Goal: Task Accomplishment & Management: Manage account settings

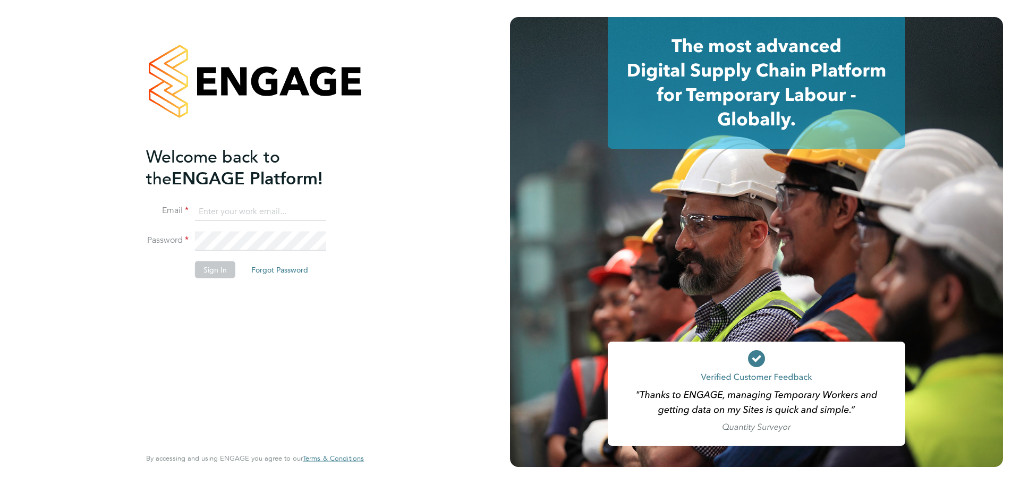
click at [247, 211] on input at bounding box center [260, 211] width 131 height 19
type input "dan.daykin@vistry.co.uk"
click at [222, 267] on button "Sign In" at bounding box center [215, 269] width 40 height 17
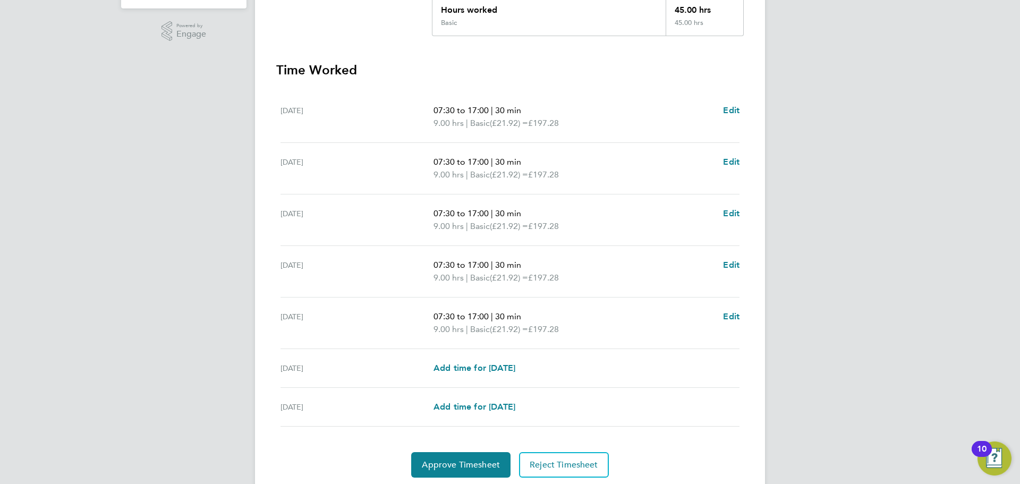
scroll to position [292, 0]
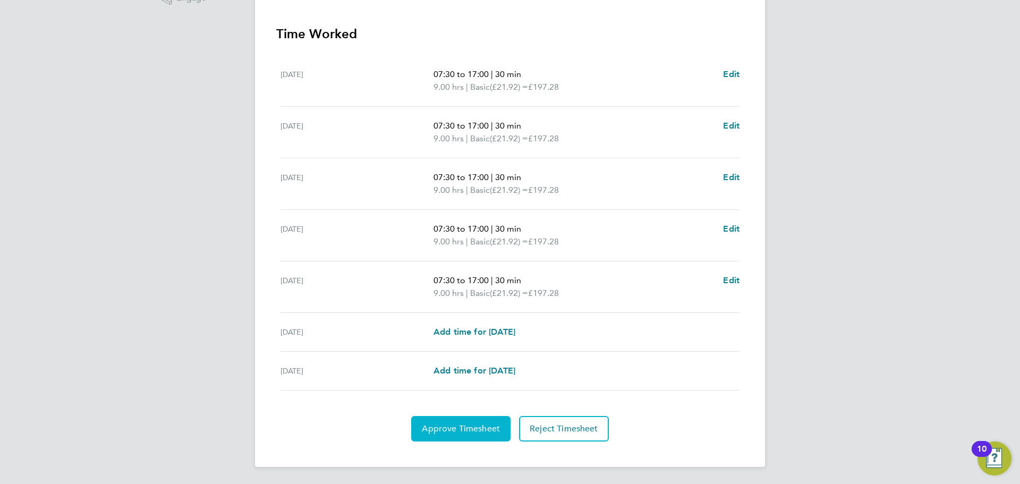
click at [468, 427] on span "Approve Timesheet" at bounding box center [461, 428] width 78 height 11
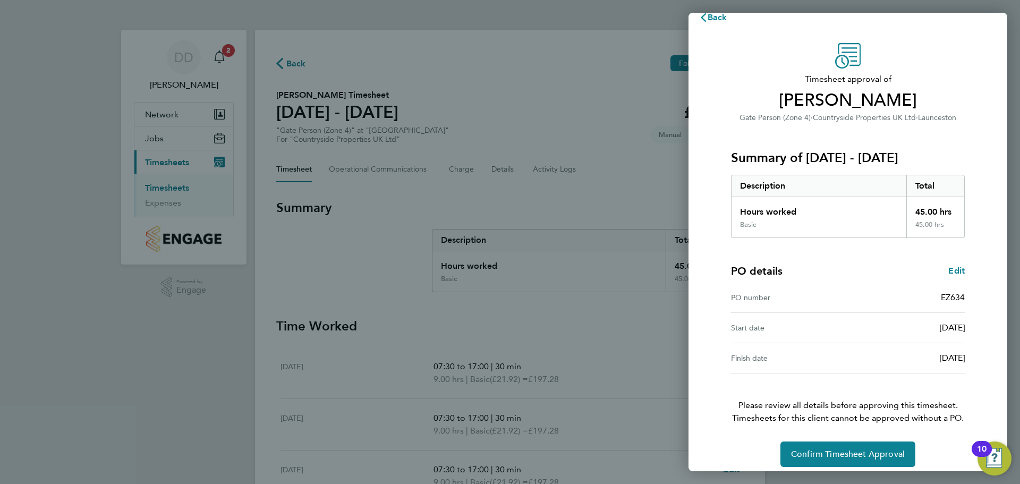
scroll to position [25, 0]
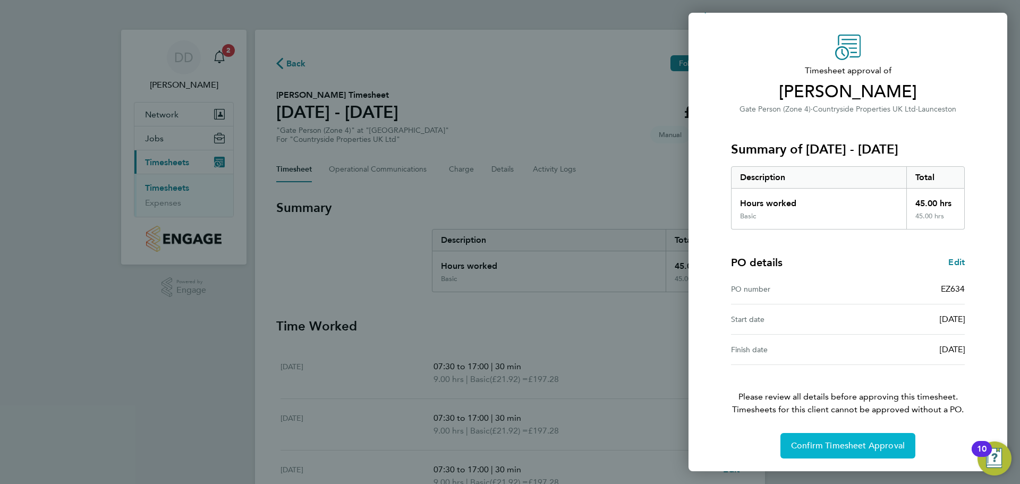
click at [843, 441] on span "Confirm Timesheet Approval" at bounding box center [848, 445] width 114 height 11
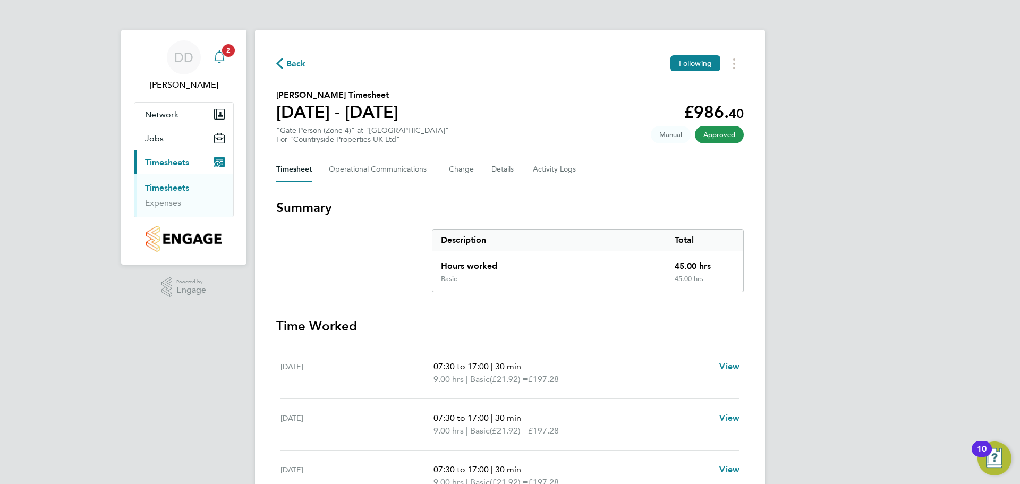
click at [232, 46] on span "2" at bounding box center [228, 50] width 13 height 13
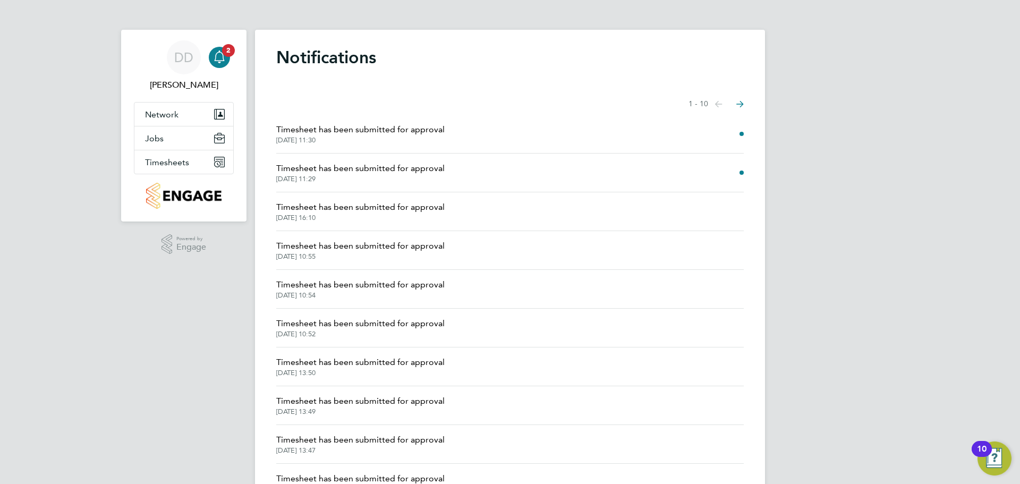
click at [354, 174] on span "Timesheet has been submitted for approval" at bounding box center [360, 168] width 168 height 13
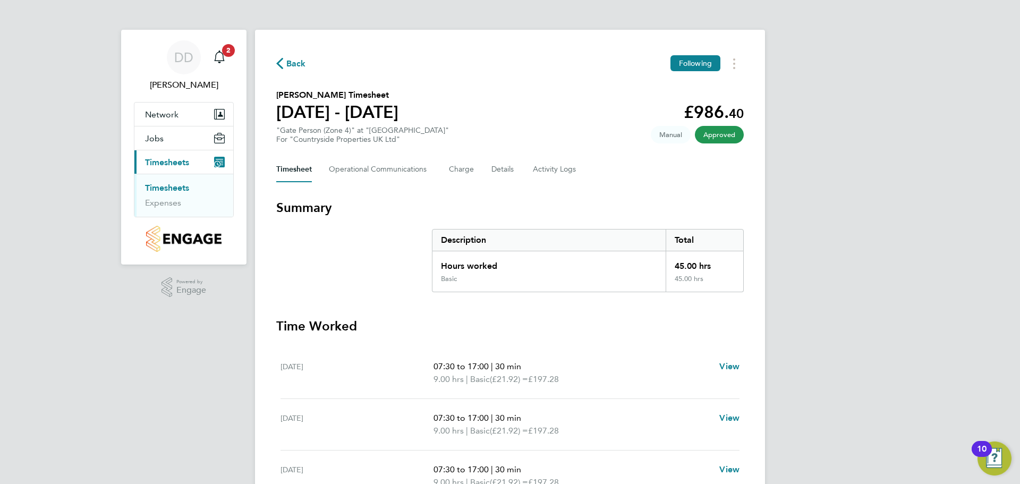
click at [282, 62] on icon "button" at bounding box center [279, 63] width 7 height 11
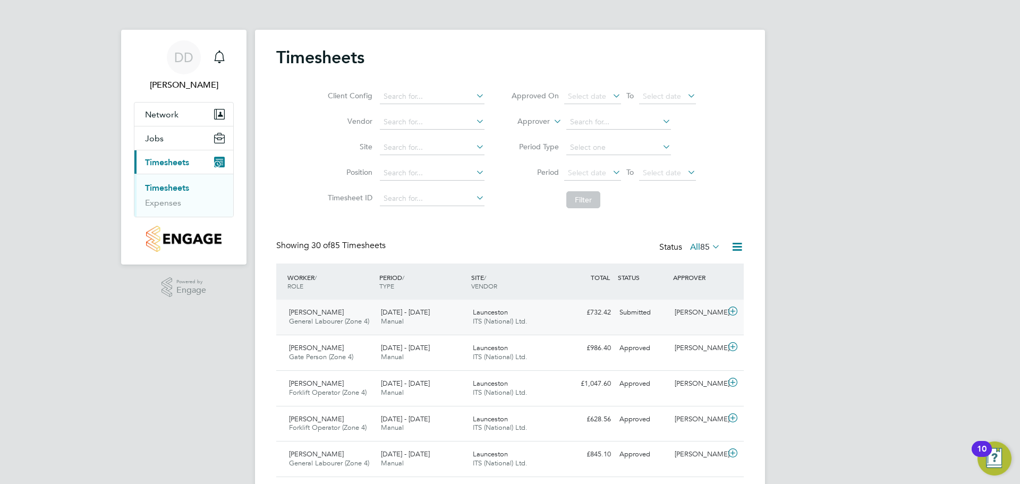
click at [356, 311] on div "[PERSON_NAME] General Labourer (Zone 4) [DATE] - [DATE]" at bounding box center [331, 317] width 92 height 27
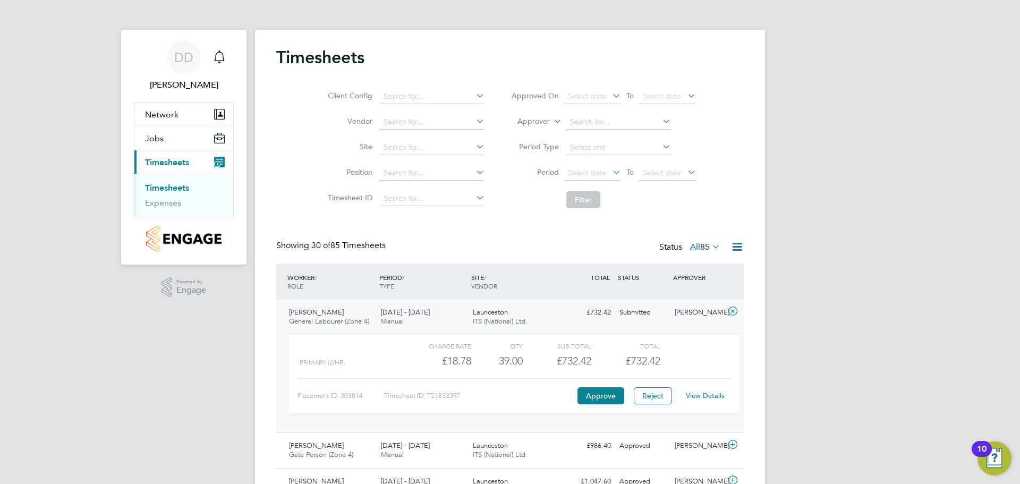
click at [693, 395] on link "View Details" at bounding box center [705, 395] width 39 height 9
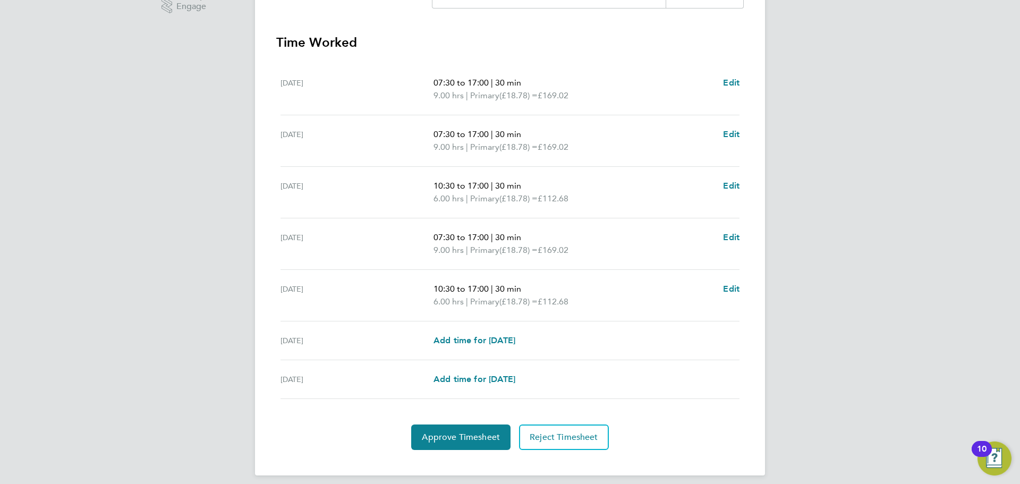
scroll to position [292, 0]
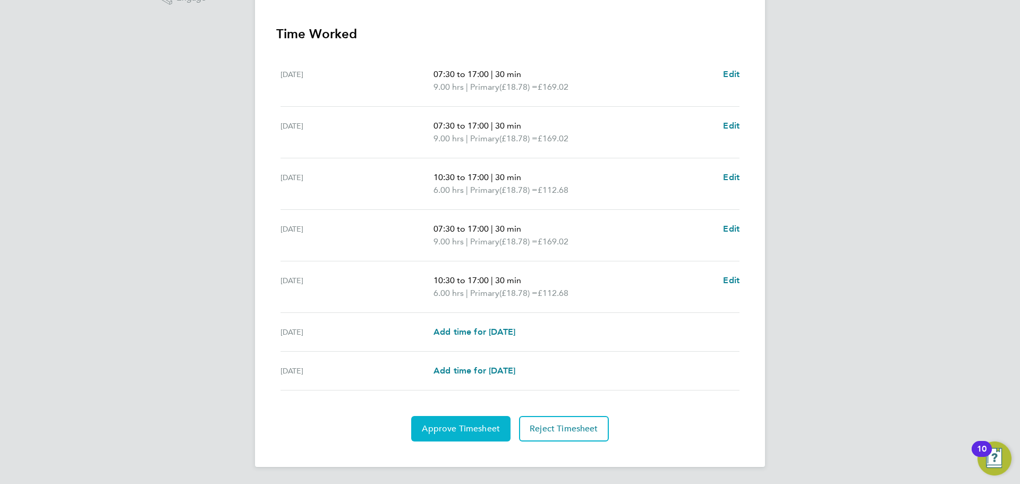
click at [451, 434] on span "Approve Timesheet" at bounding box center [461, 428] width 78 height 11
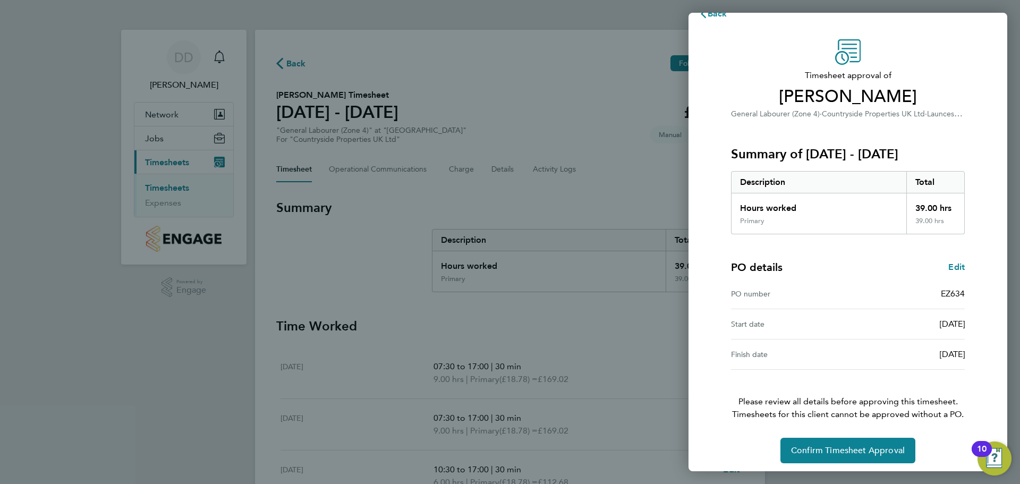
scroll to position [25, 0]
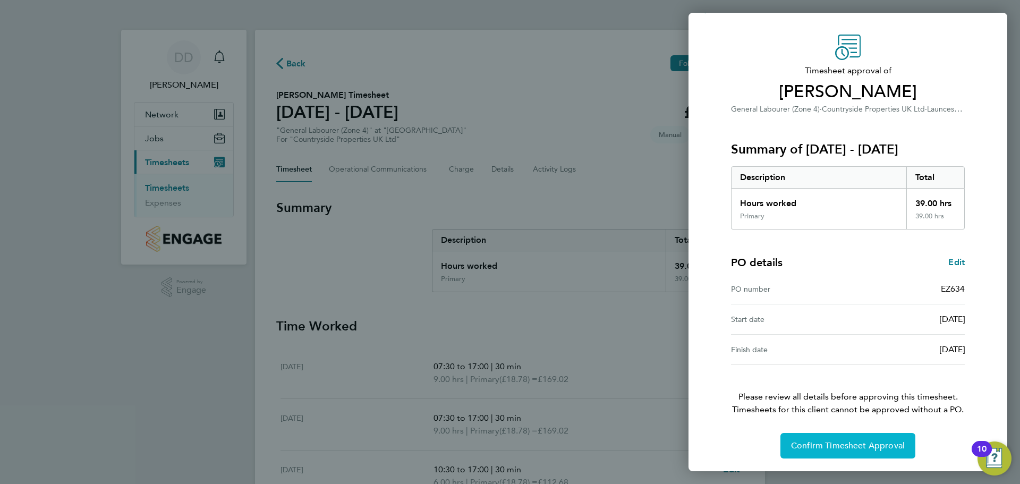
click at [848, 449] on span "Confirm Timesheet Approval" at bounding box center [848, 445] width 114 height 11
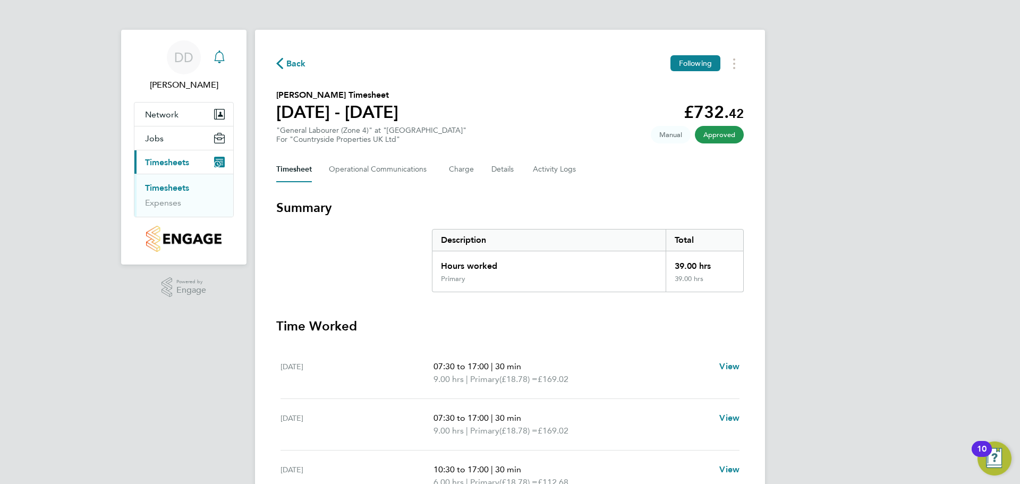
click at [217, 58] on icon "Main navigation" at bounding box center [219, 56] width 13 height 13
